Goal: Navigation & Orientation: Find specific page/section

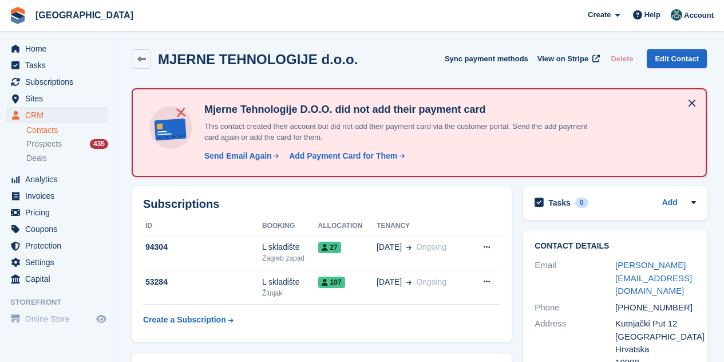
scroll to position [114, 0]
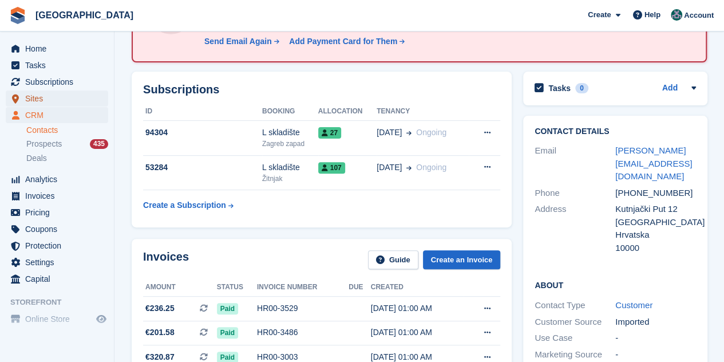
click at [41, 102] on span "Sites" at bounding box center [59, 98] width 69 height 16
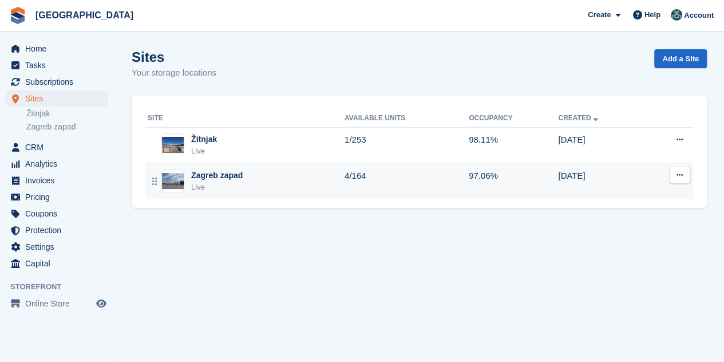
click at [204, 185] on div "Live" at bounding box center [217, 186] width 52 height 11
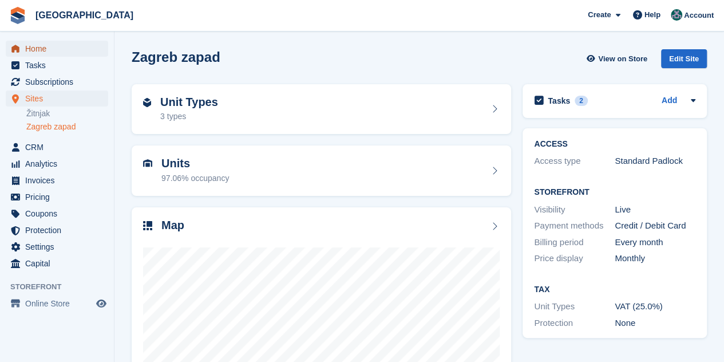
click at [41, 55] on span "Home" at bounding box center [59, 49] width 69 height 16
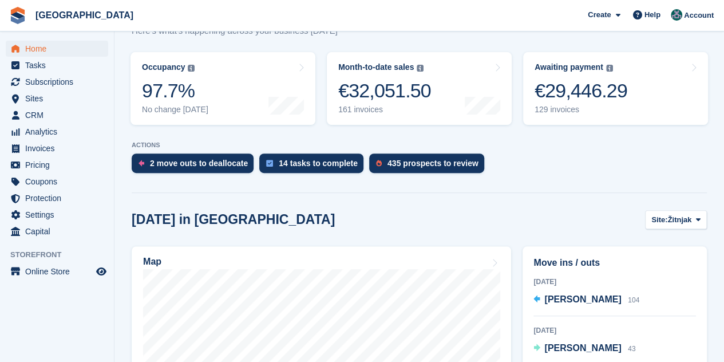
scroll to position [229, 0]
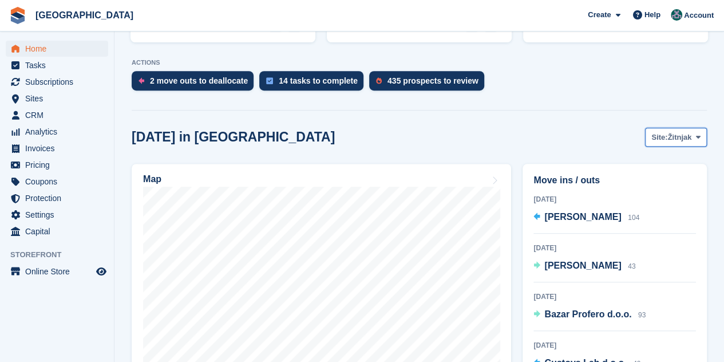
click at [669, 135] on span "Žitnjak" at bounding box center [679, 137] width 24 height 11
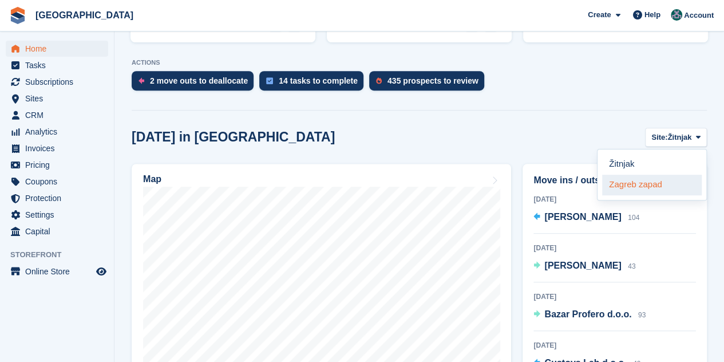
click at [659, 186] on link "Zagreb zapad" at bounding box center [652, 185] width 100 height 21
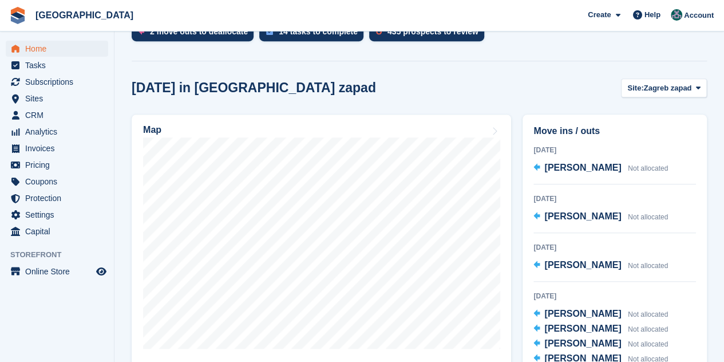
scroll to position [343, 0]
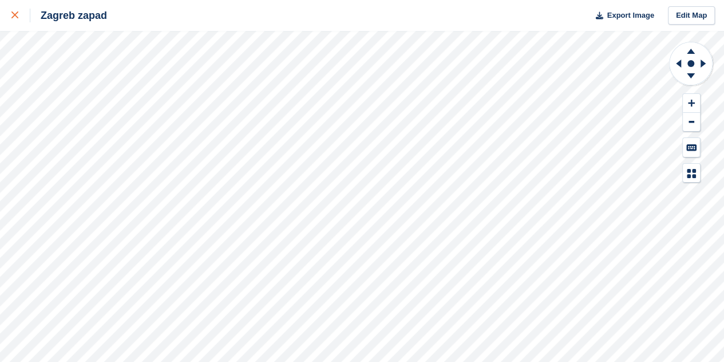
click at [17, 14] on icon at bounding box center [14, 14] width 7 height 7
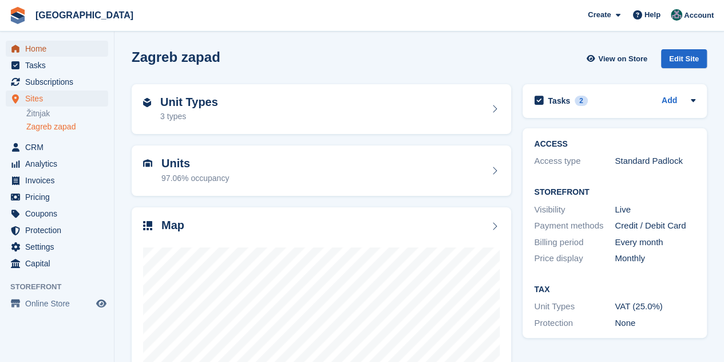
click at [56, 52] on span "Home" at bounding box center [59, 49] width 69 height 16
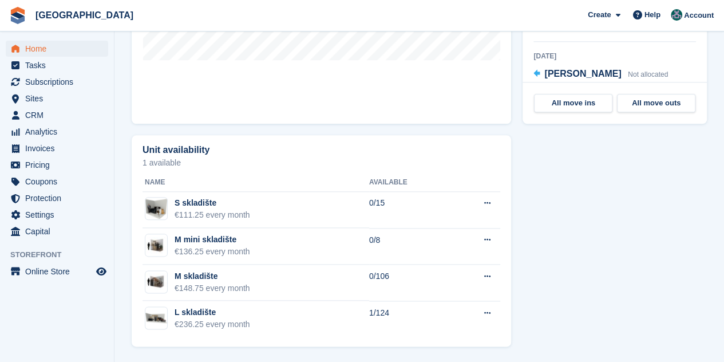
scroll to position [338, 0]
